Goal: Information Seeking & Learning: Stay updated

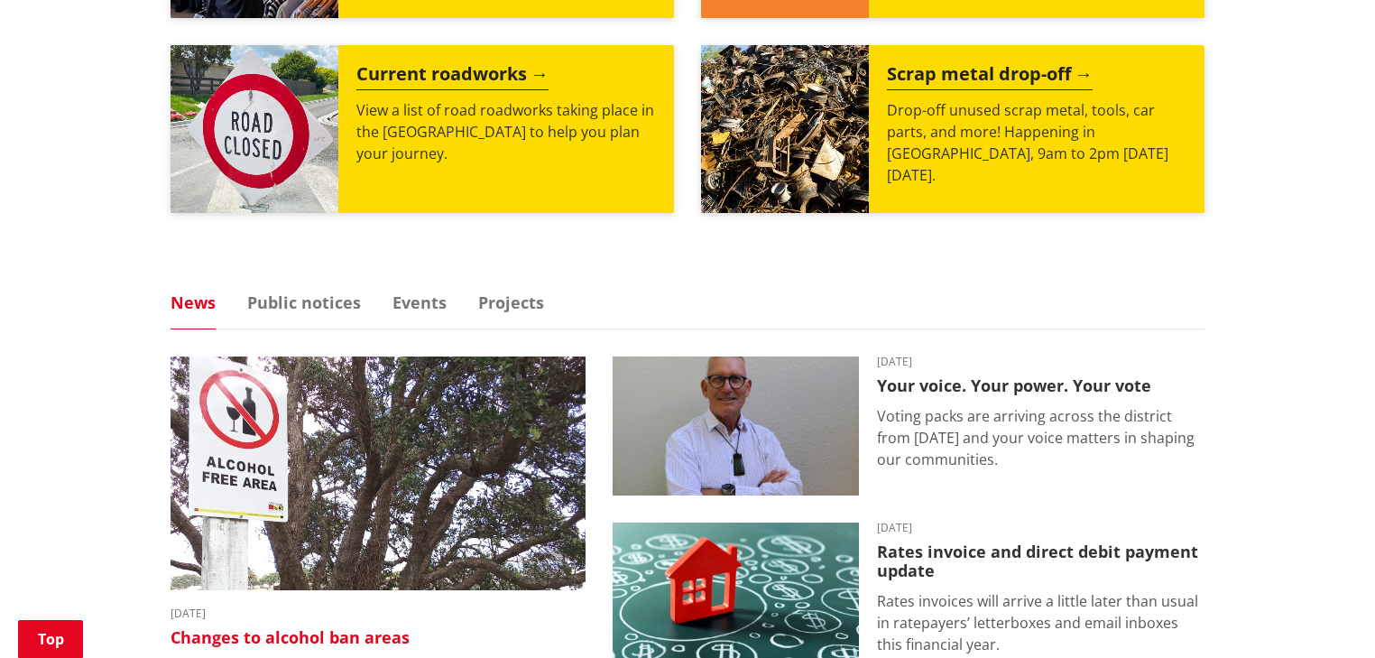
scroll to position [1082, 0]
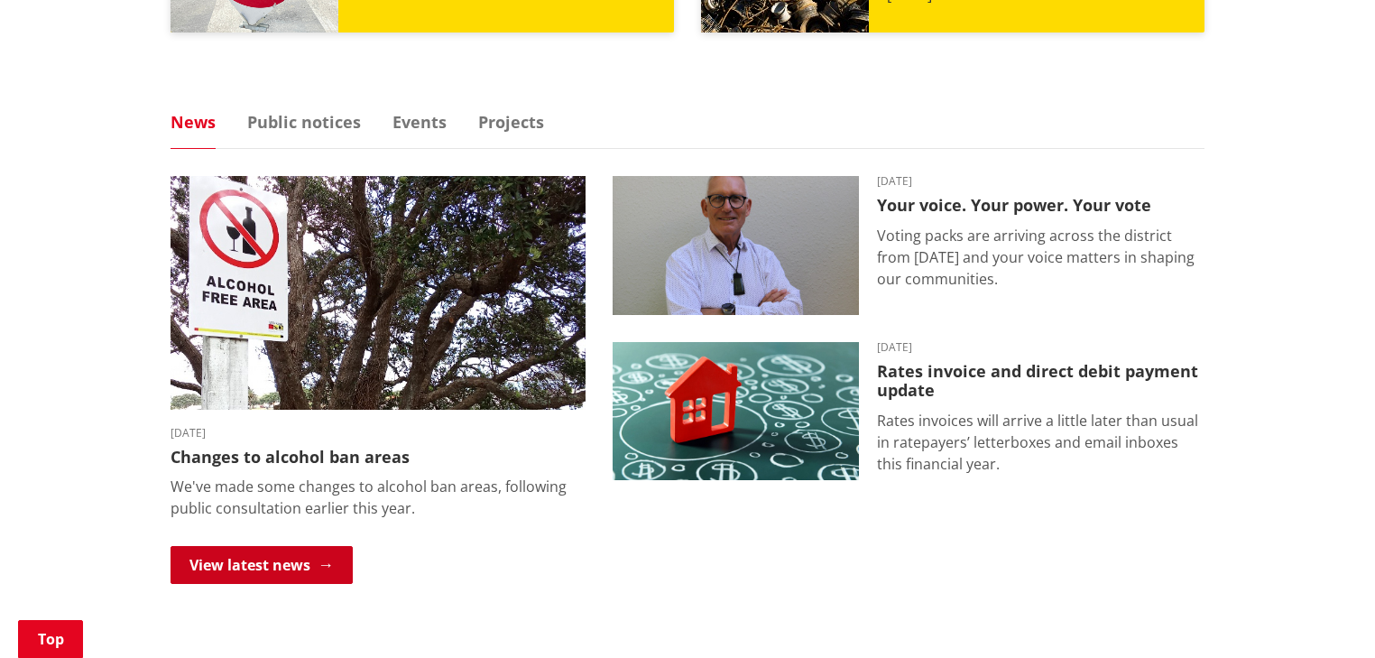
click at [253, 569] on link "View latest news" at bounding box center [261, 565] width 182 height 38
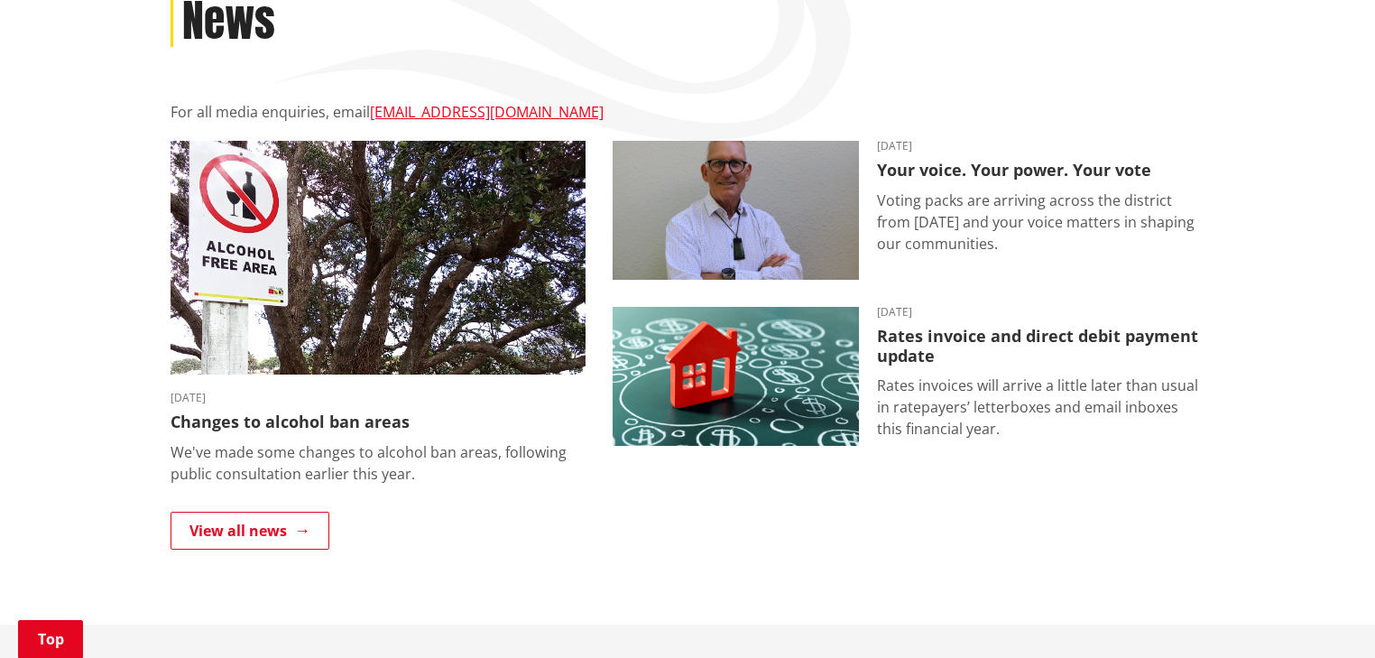
scroll to position [361, 0]
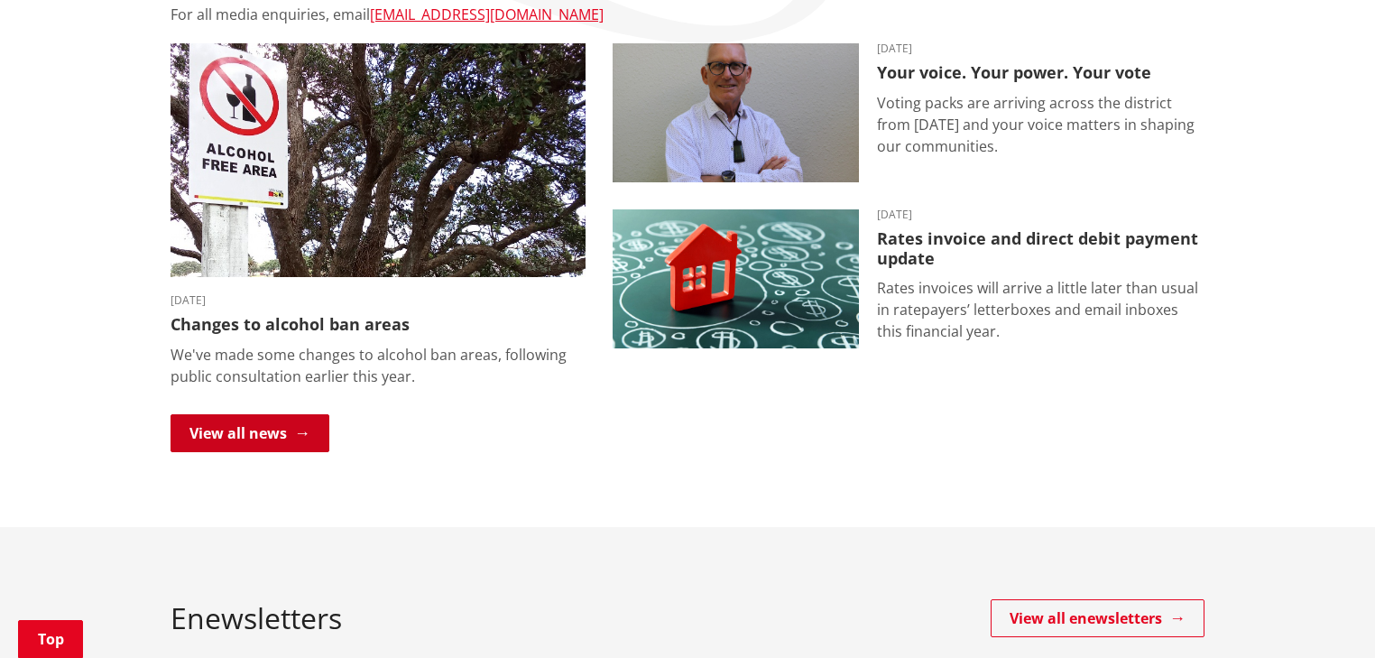
click at [263, 418] on link "View all news" at bounding box center [249, 433] width 159 height 38
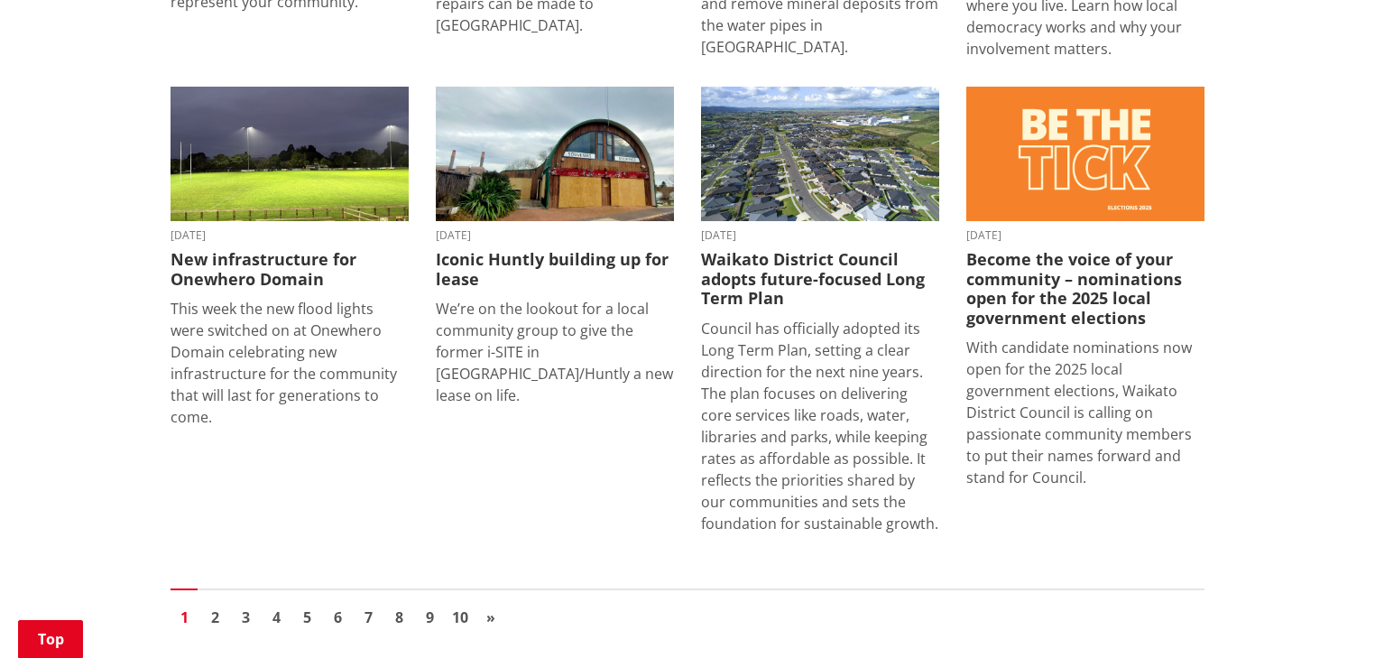
scroll to position [2020, 0]
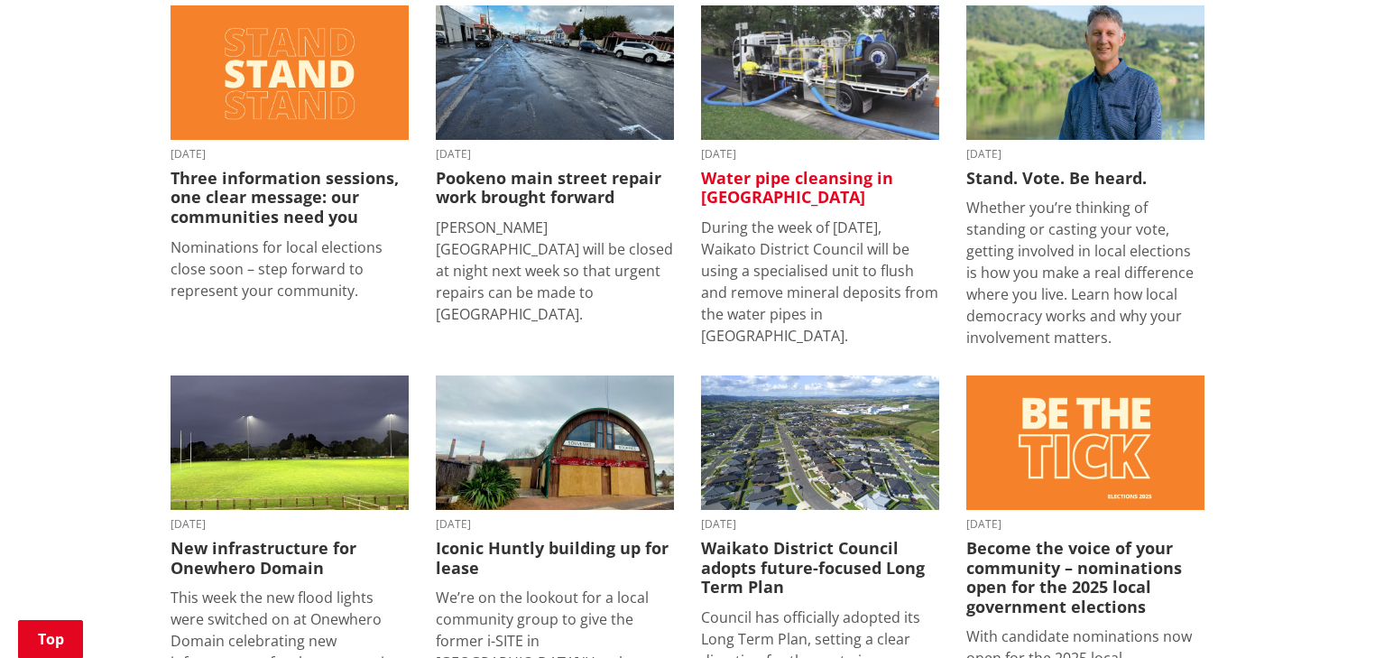
click at [837, 88] on img at bounding box center [820, 72] width 238 height 134
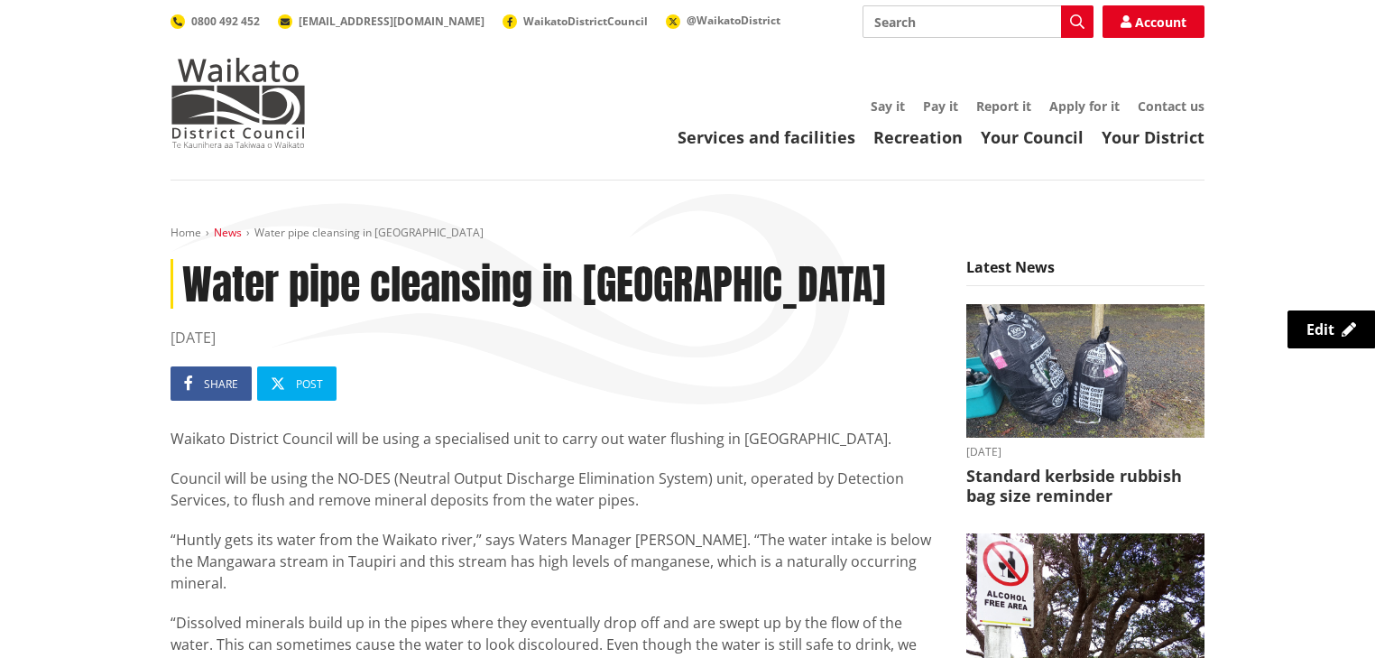
click at [219, 233] on link "News" at bounding box center [228, 232] width 28 height 15
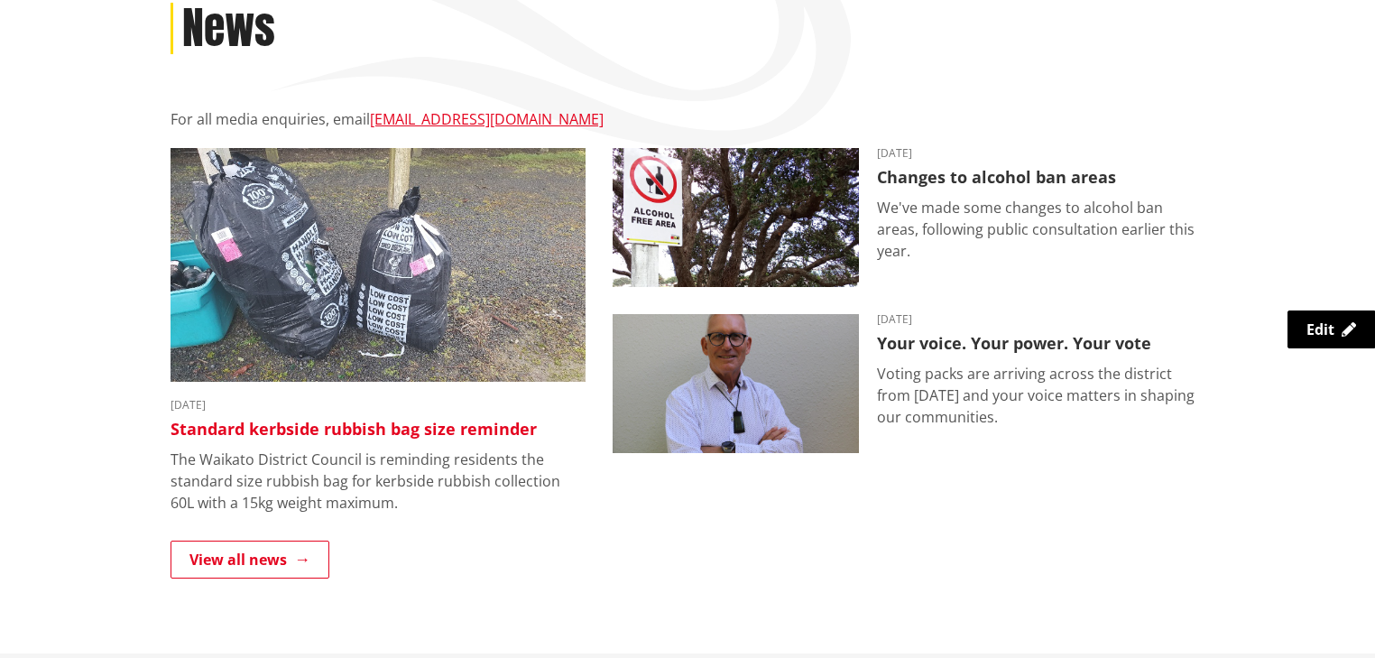
scroll to position [361, 0]
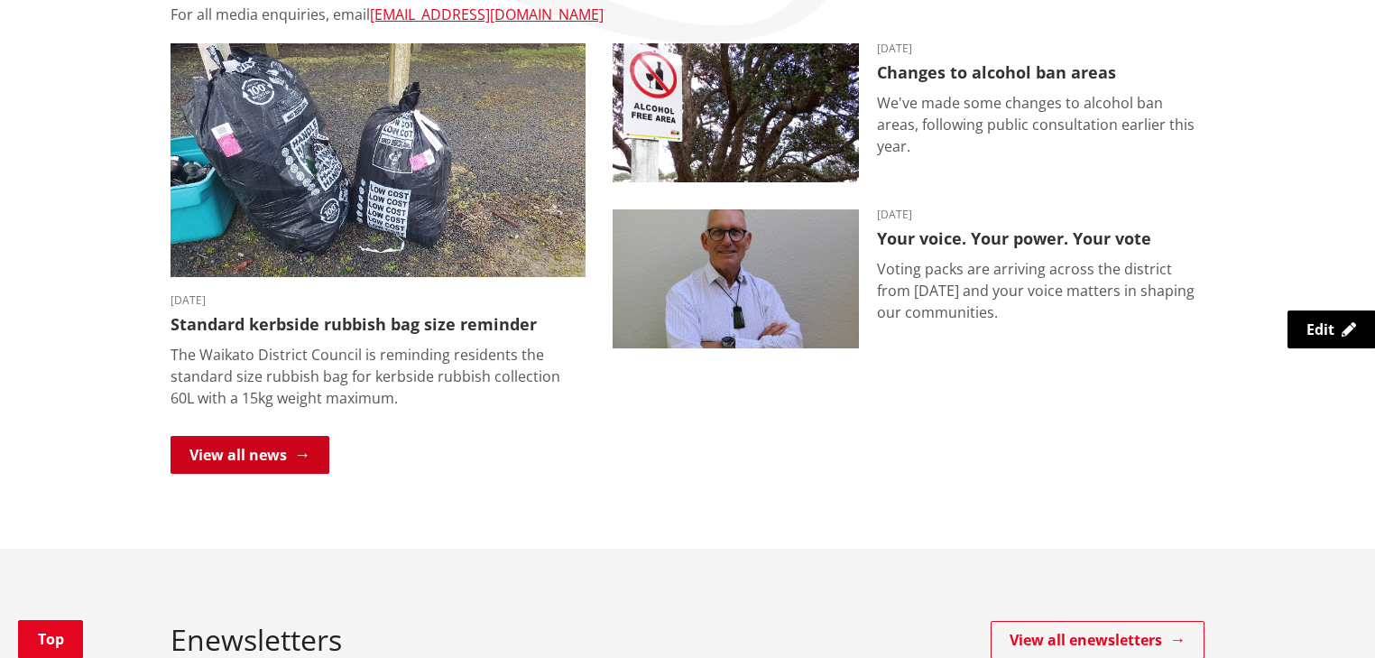
click at [238, 456] on link "View all news" at bounding box center [249, 455] width 159 height 38
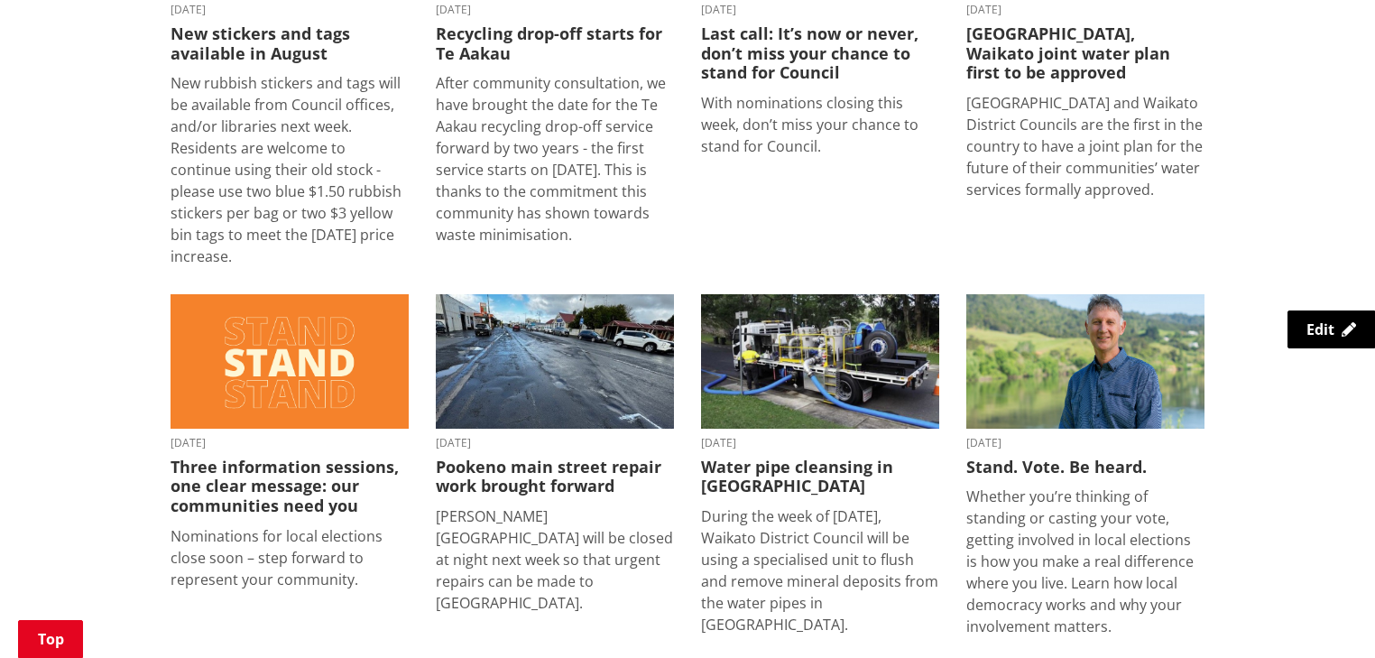
scroll to position [2020, 0]
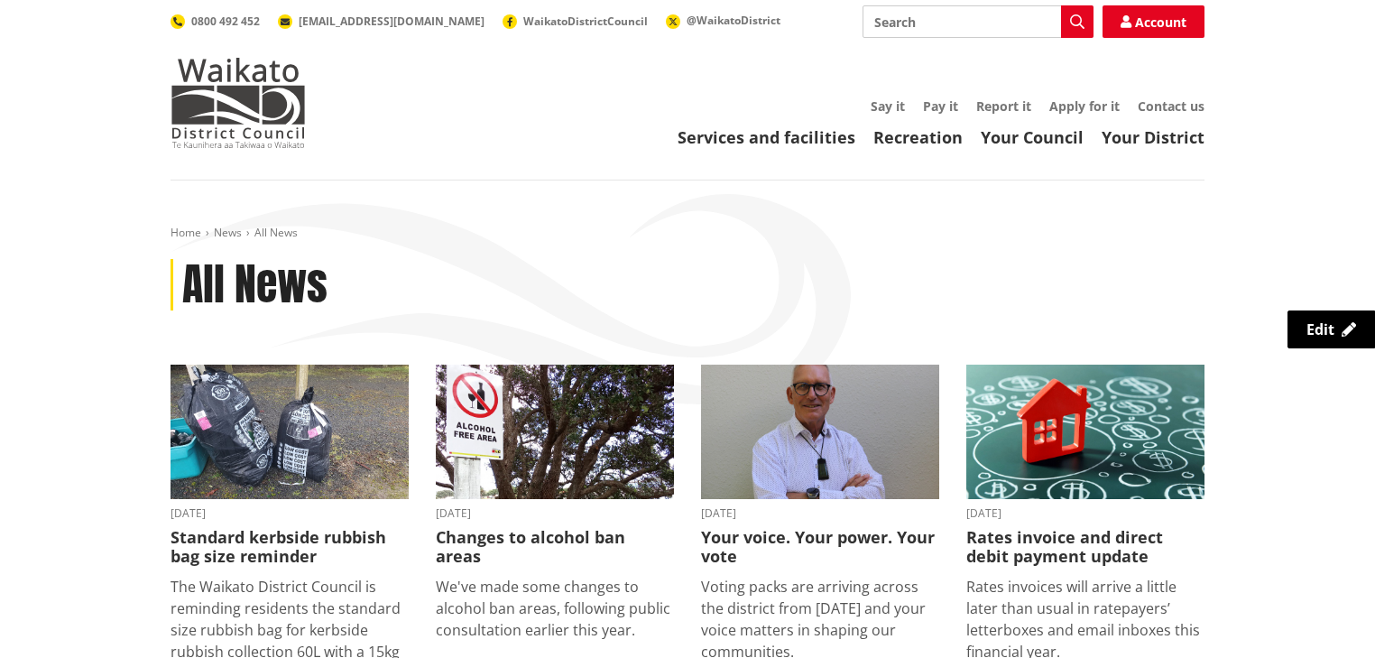
scroll to position [2020, 0]
